Goal: Obtain resource: Obtain resource

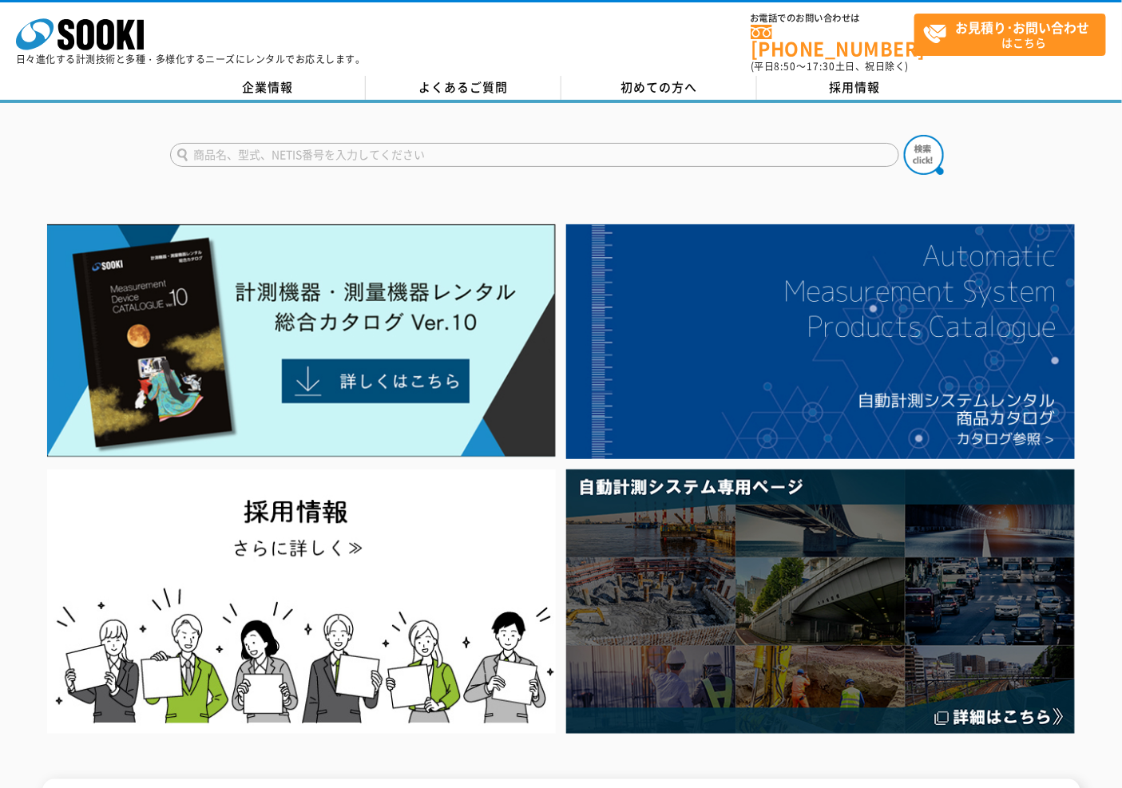
click at [568, 143] on input "text" at bounding box center [534, 155] width 729 height 24
type input "マイクロメータ"
click at [904, 135] on button at bounding box center [924, 155] width 40 height 40
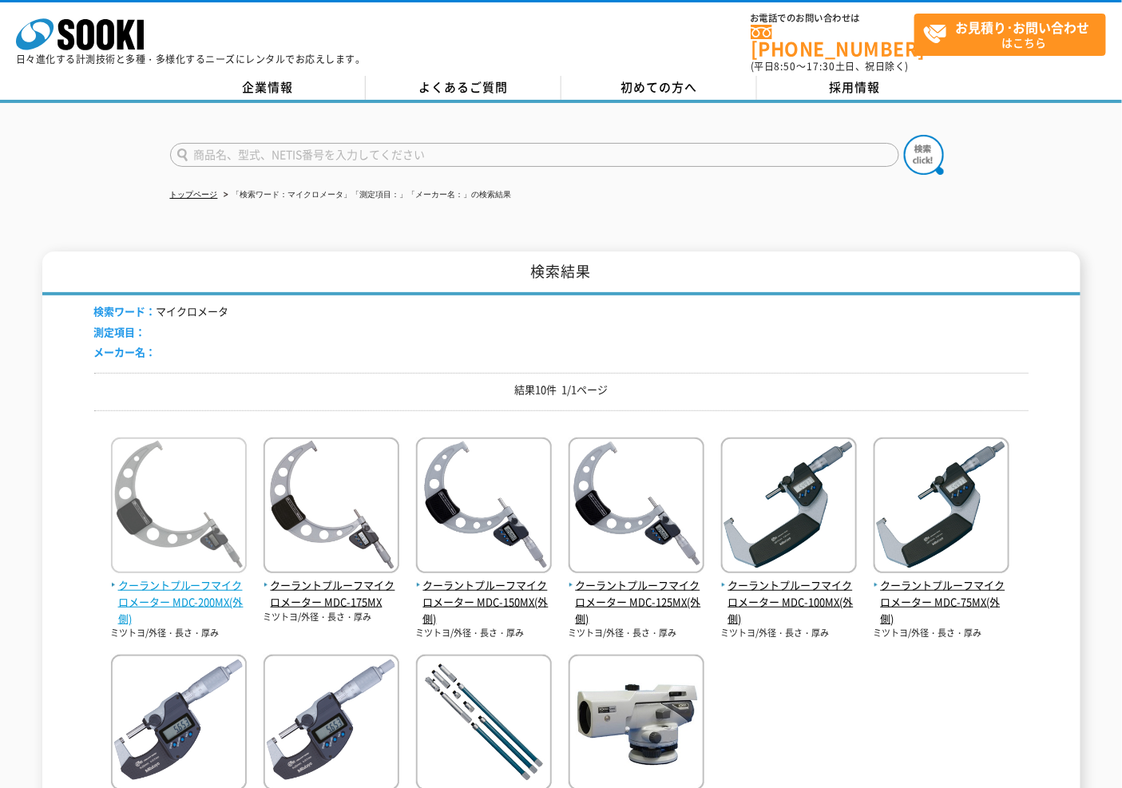
click at [189, 577] on span "クーラントプルーフマイクロメーター MDC-200MX(外側)" at bounding box center [179, 602] width 136 height 50
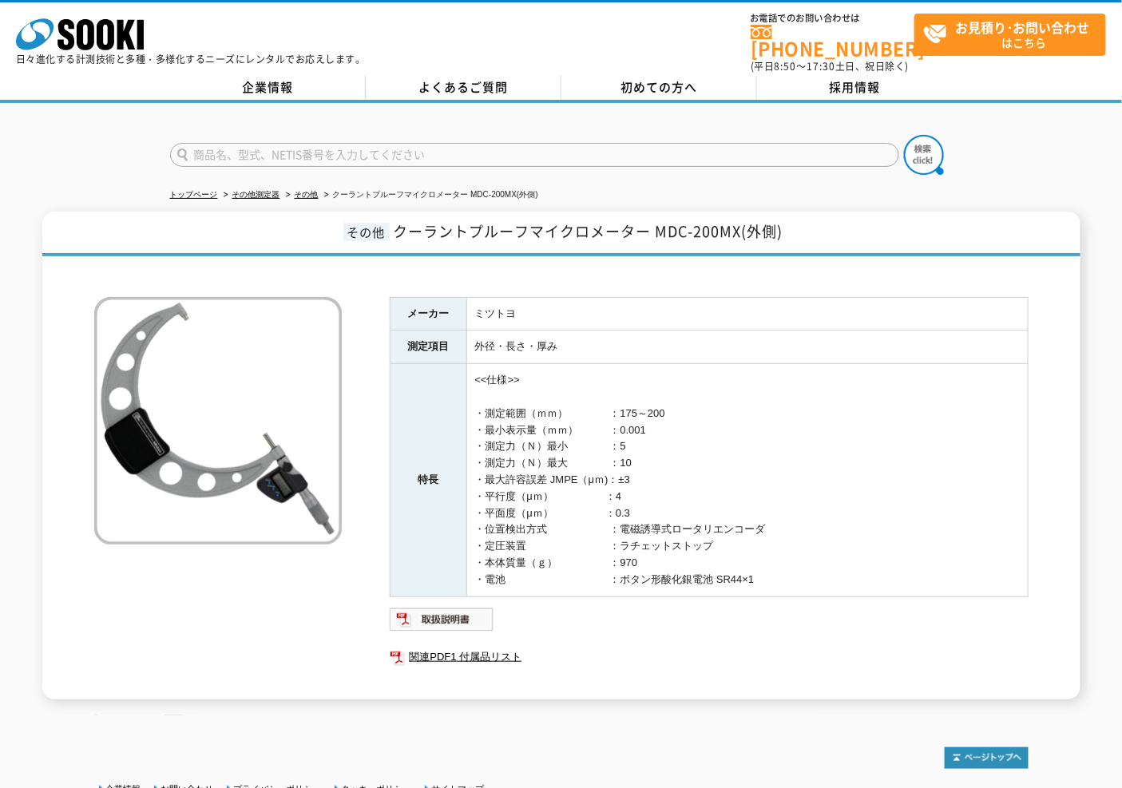
click at [1063, 443] on div "その他 クーラントプルーフマイクロメーター MDC-200MX(外側) メーカー ミツトヨ 測定項目 外径・長さ・厚み 特長 <<仕様>> ・測定範囲（ｍｍ）…" at bounding box center [561, 456] width 1038 height 488
click at [1063, 321] on div "その他 クーラントプルーフマイクロメーター MDC-200MX(外側) メーカー ミツトヨ 測定項目 外径・長さ・厚み 特長 <<仕様>> ・測定範囲（ｍｍ）…" at bounding box center [561, 456] width 1038 height 488
click at [434, 609] on img at bounding box center [442, 620] width 105 height 26
